Goal: Task Accomplishment & Management: Use online tool/utility

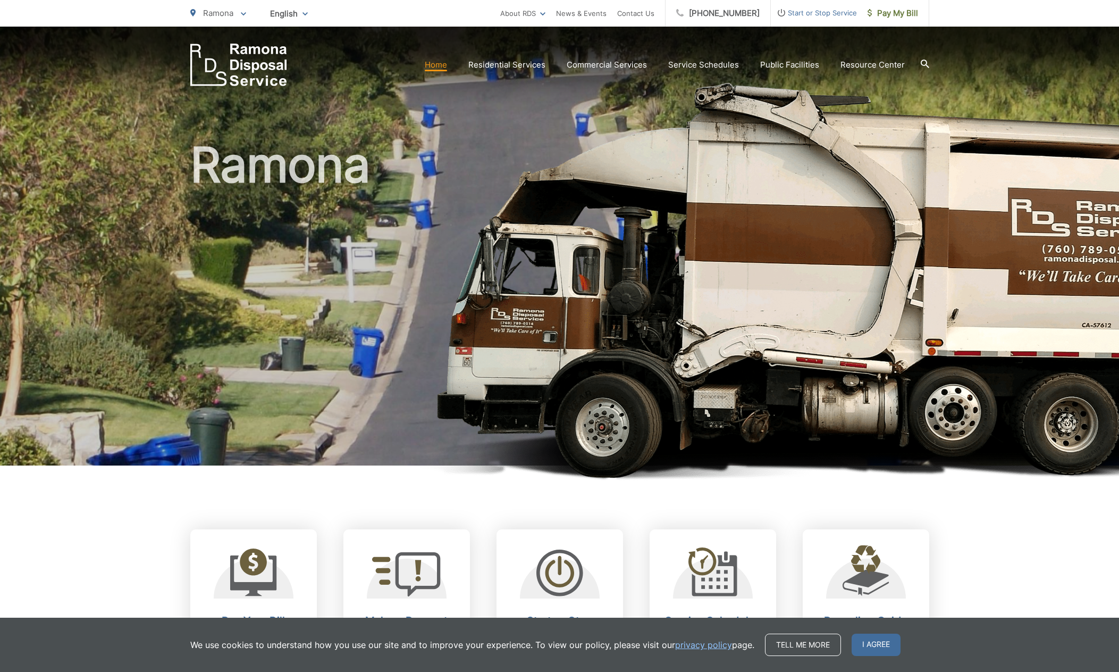
click at [927, 66] on icon at bounding box center [925, 64] width 9 height 9
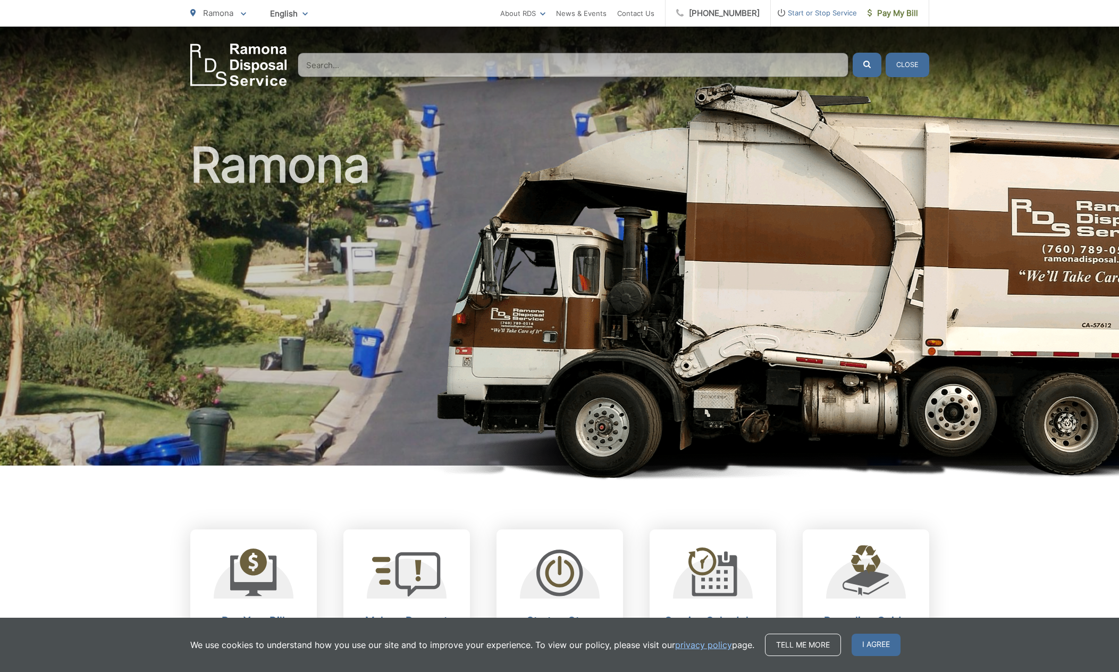
click at [448, 66] on input "Search" at bounding box center [573, 65] width 551 height 24
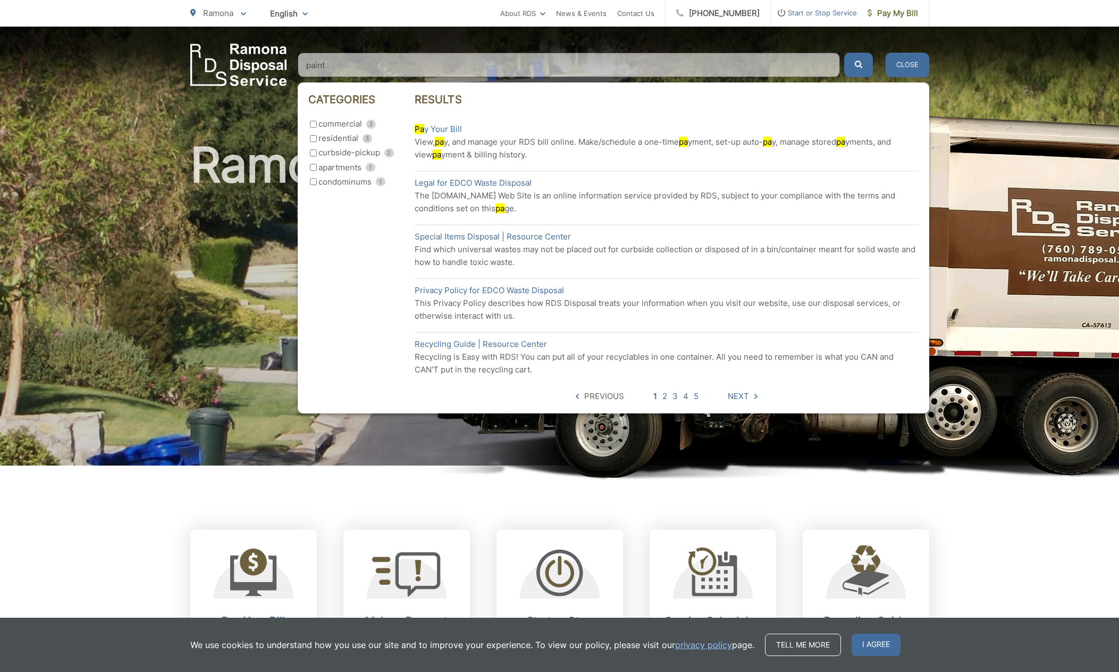
type input "paint"
click at [845, 53] on button "submit" at bounding box center [859, 65] width 29 height 24
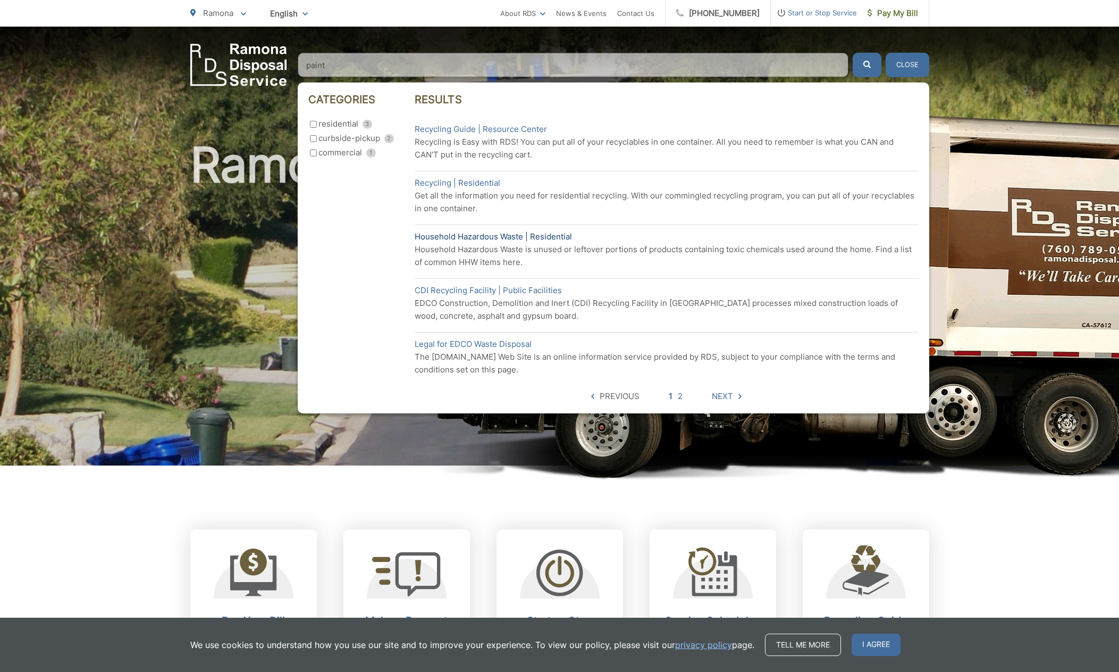
click at [429, 235] on link "Household Hazardous Waste | Residential" at bounding box center [493, 236] width 157 height 13
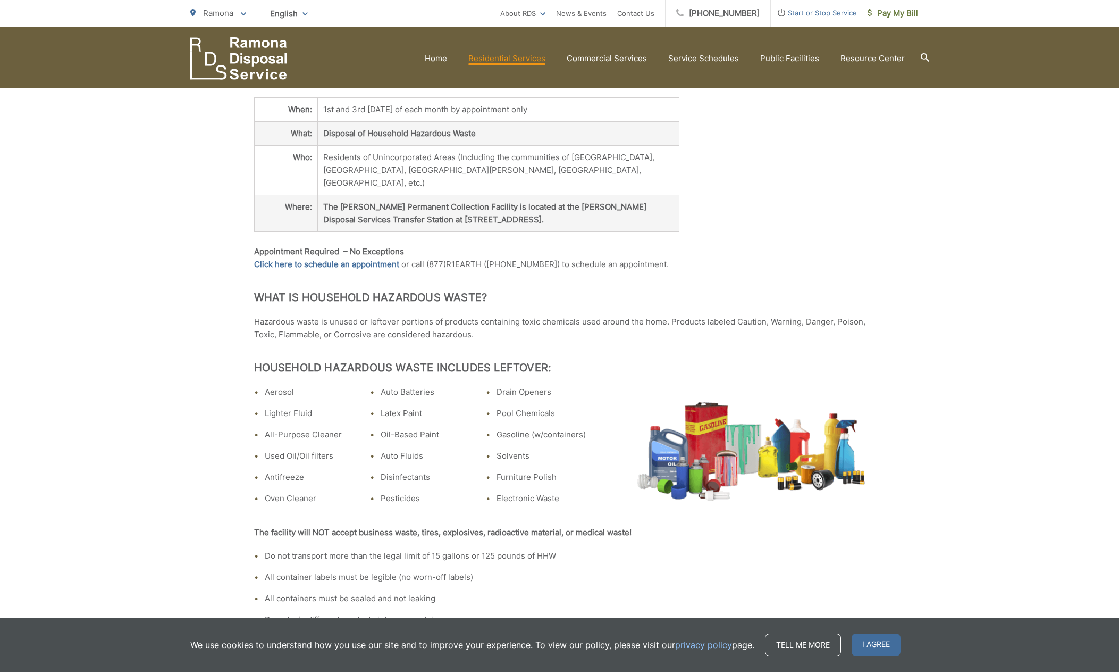
scroll to position [266, 0]
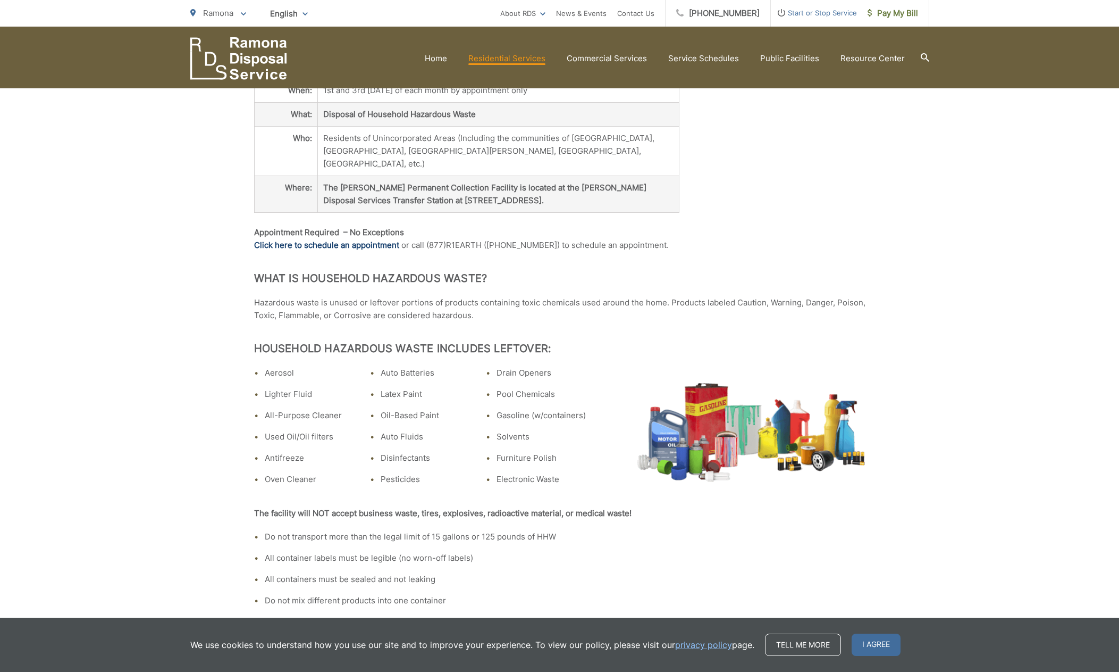
click at [365, 239] on link "Click here to schedule an appointment" at bounding box center [326, 245] width 145 height 13
